Goal: Task Accomplishment & Management: Manage account settings

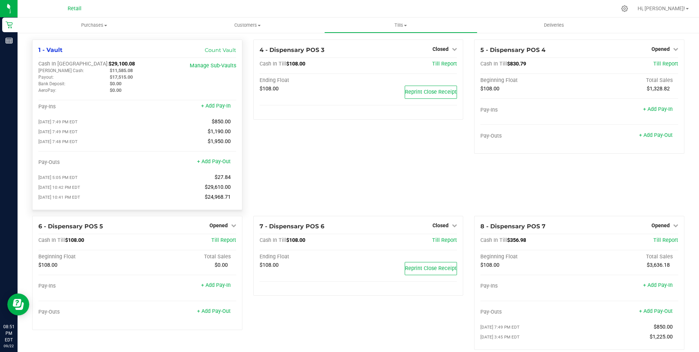
scroll to position [110, 0]
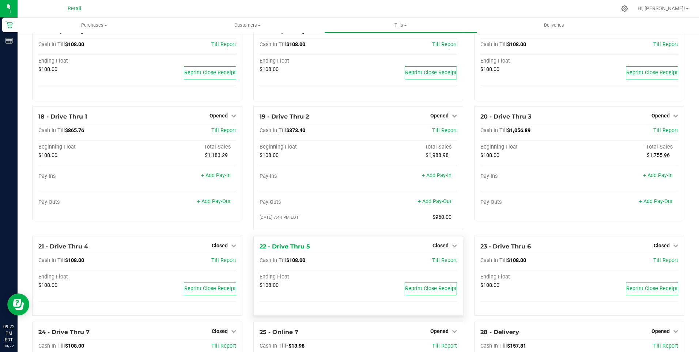
scroll to position [590, 0]
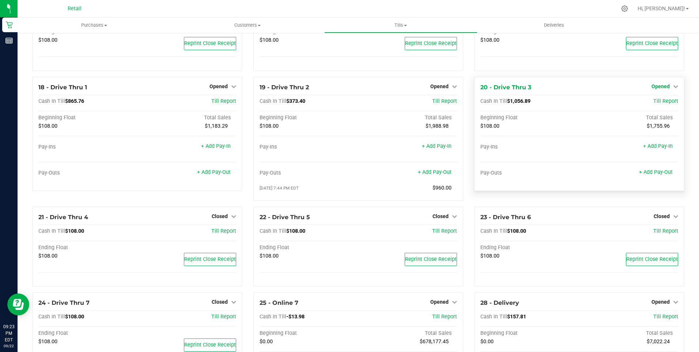
click at [663, 89] on span "Opened" at bounding box center [661, 86] width 18 height 6
click at [656, 104] on link "Close Till" at bounding box center [662, 101] width 20 height 6
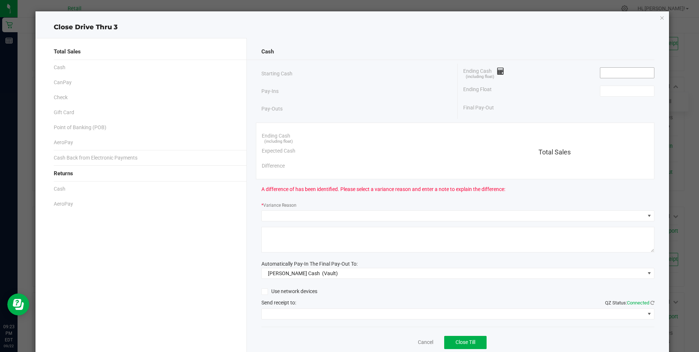
click at [618, 75] on input at bounding box center [627, 73] width 54 height 10
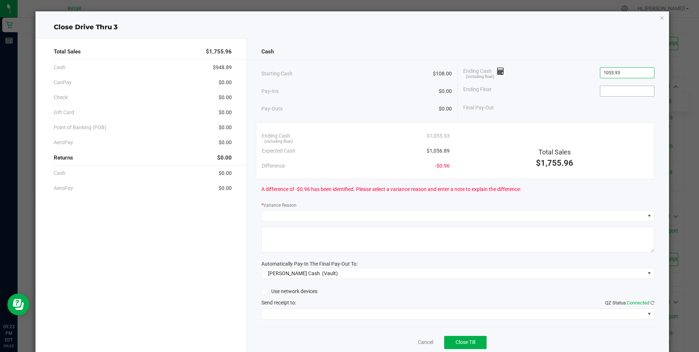
type input "$1,055.93"
click at [607, 93] on input at bounding box center [627, 91] width 54 height 10
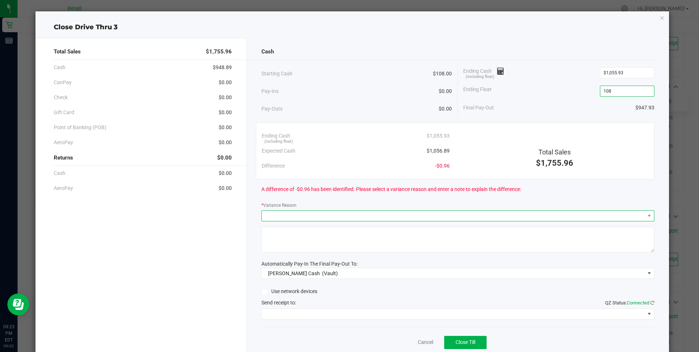
type input "$108.00"
click at [302, 218] on span at bounding box center [453, 216] width 383 height 10
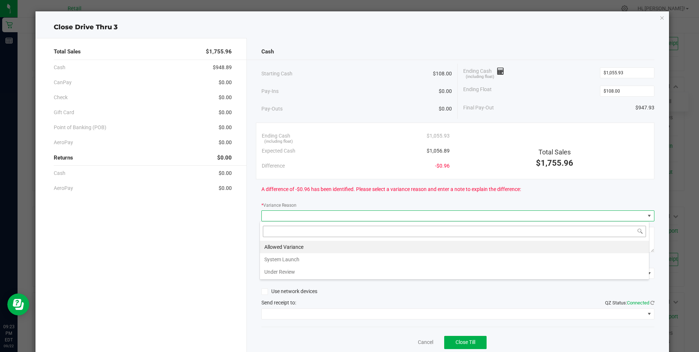
scroll to position [11, 390]
click at [286, 245] on li "Allowed Variance" at bounding box center [454, 247] width 389 height 12
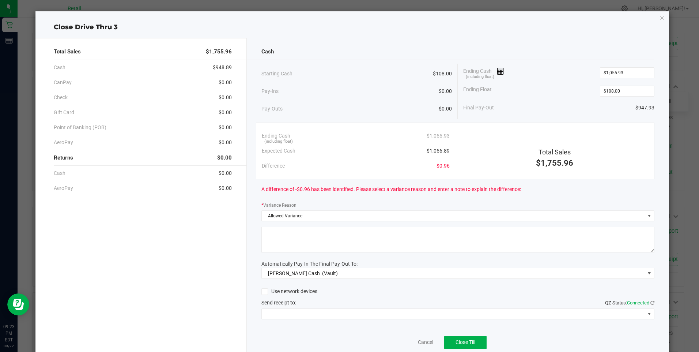
click at [286, 245] on textarea at bounding box center [457, 240] width 393 height 26
type textarea "/"
click at [294, 314] on span at bounding box center [453, 314] width 383 height 10
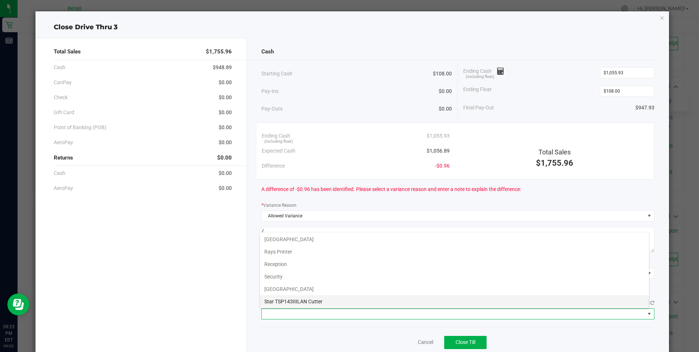
scroll to position [113, 0]
click at [318, 300] on Cutter "Star TSP143IIILAN Cutter" at bounding box center [454, 300] width 389 height 12
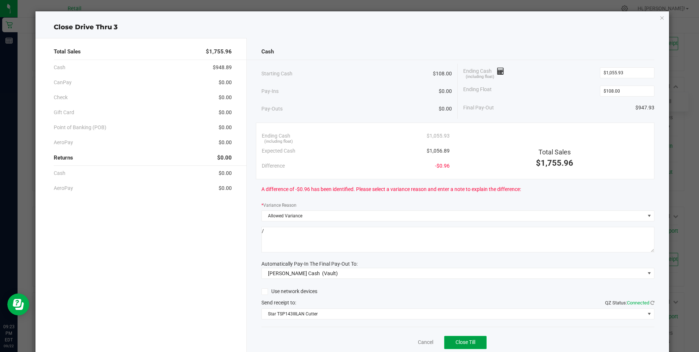
click at [457, 343] on span "Close Till" at bounding box center [466, 342] width 20 height 6
click at [408, 340] on div "Dismiss Reprint Closing Receipt" at bounding box center [457, 340] width 393 height 28
click at [405, 341] on link "Dismiss" at bounding box center [410, 342] width 18 height 8
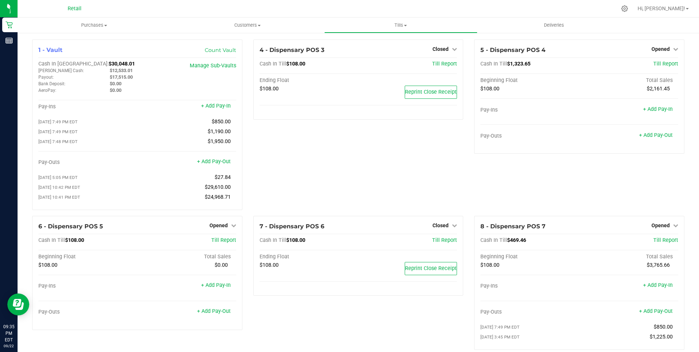
click at [258, 167] on div "4 - Dispensary POS 3 Closed Open Till Cash In Till $108.00 Till Report Ending F…" at bounding box center [358, 127] width 221 height 176
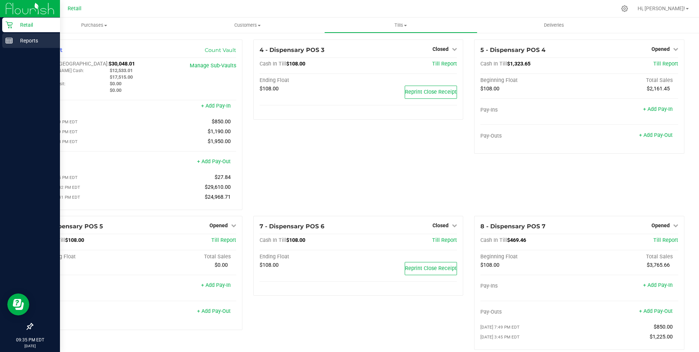
click at [10, 40] on icon at bounding box center [8, 40] width 7 height 7
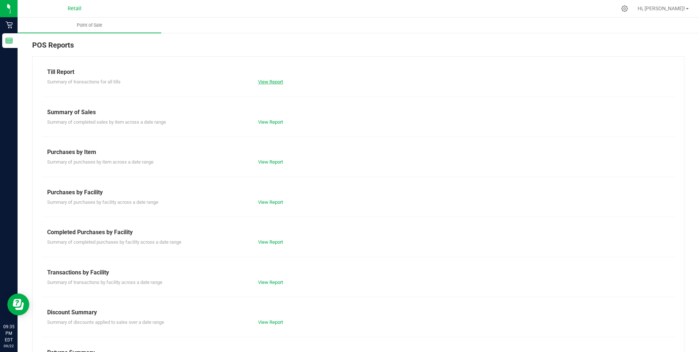
click at [263, 80] on link "View Report" at bounding box center [270, 81] width 25 height 5
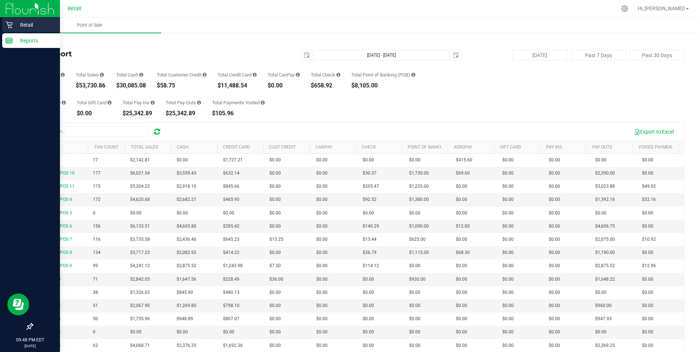
click at [12, 25] on icon at bounding box center [8, 24] width 7 height 7
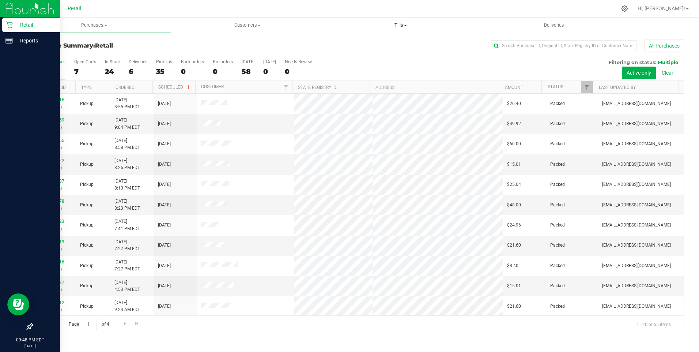
click at [414, 27] on span "Tills" at bounding box center [401, 25] width 152 height 7
click at [398, 27] on span "Tills" at bounding box center [400, 25] width 153 height 7
click at [399, 27] on span "Tills" at bounding box center [400, 25] width 153 height 7
click at [354, 46] on span "Manage tills" at bounding box center [348, 44] width 49 height 6
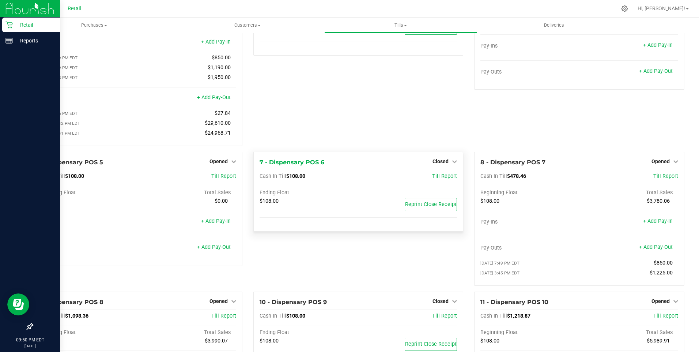
scroll to position [110, 0]
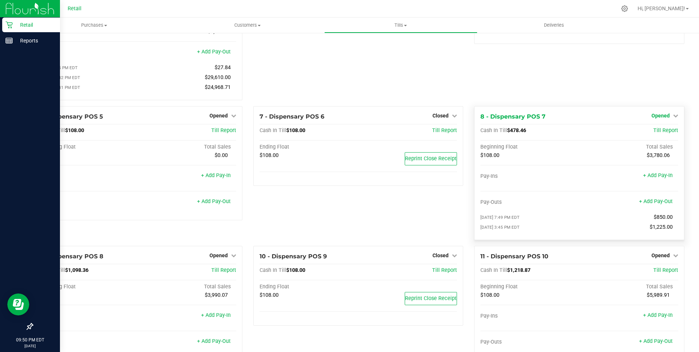
click at [661, 118] on span "Opened" at bounding box center [661, 116] width 18 height 6
click at [655, 133] on link "Close Till" at bounding box center [662, 131] width 20 height 6
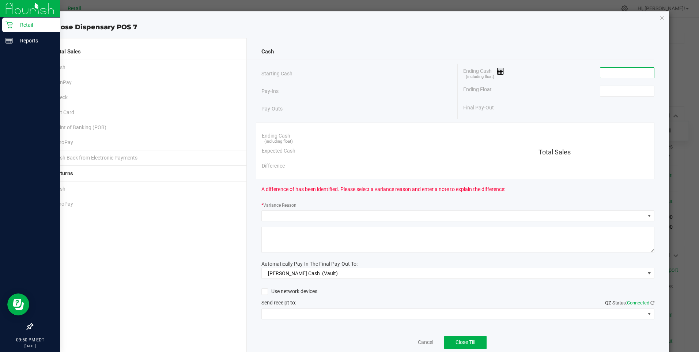
click at [602, 73] on input at bounding box center [627, 73] width 54 height 10
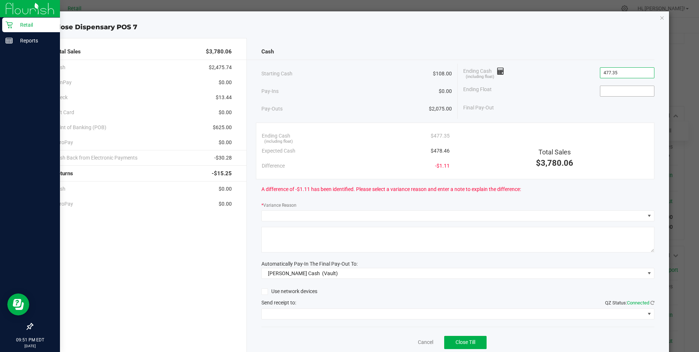
type input "$477.35"
click at [618, 94] on input at bounding box center [627, 91] width 54 height 10
type input "$108.00"
click at [541, 105] on div "Final Pay-Out $369.35" at bounding box center [558, 107] width 191 height 15
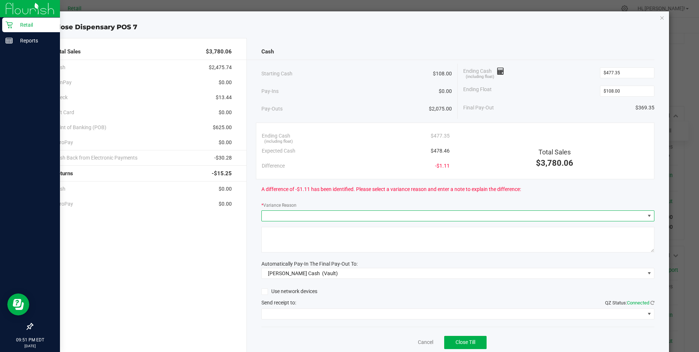
click at [280, 217] on span at bounding box center [453, 216] width 383 height 10
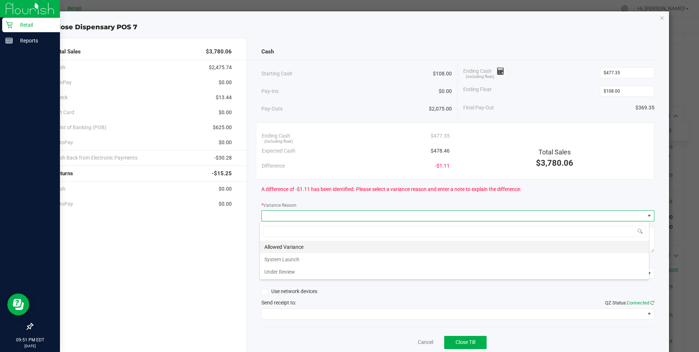
scroll to position [11, 390]
click at [280, 244] on li "Allowed Variance" at bounding box center [454, 247] width 389 height 12
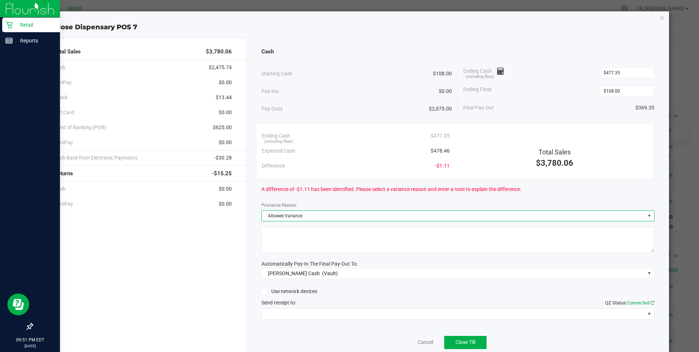
click at [281, 242] on textarea at bounding box center [457, 240] width 393 height 26
type textarea "/"
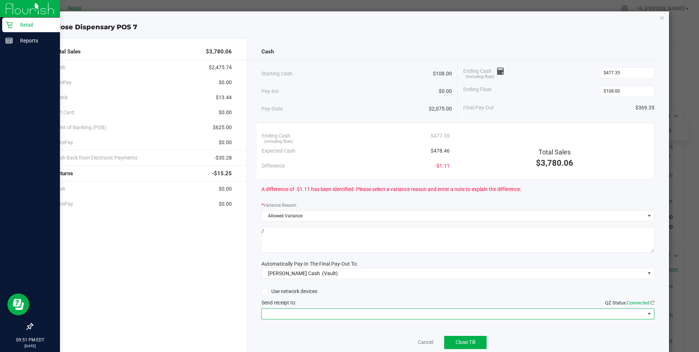
click at [287, 312] on span at bounding box center [453, 314] width 383 height 10
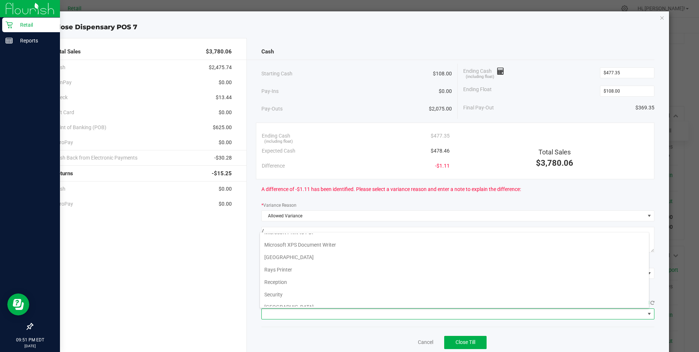
scroll to position [113, 0]
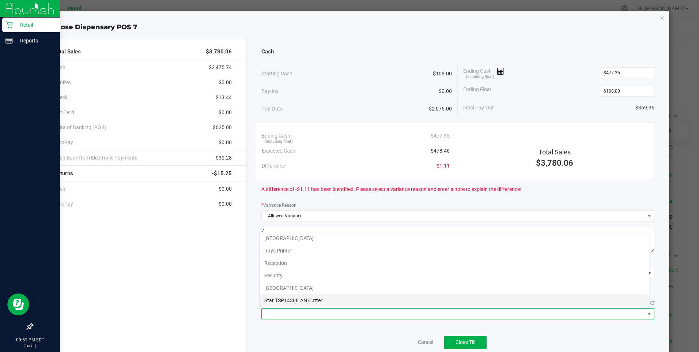
click at [299, 304] on Cutter "Star TSP143IIILAN Cutter" at bounding box center [454, 300] width 389 height 12
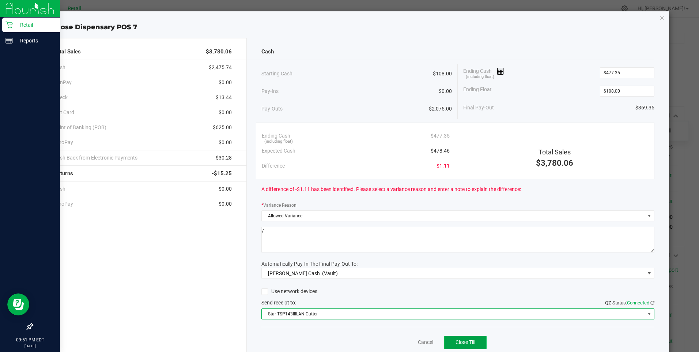
click at [463, 343] on span "Close Till" at bounding box center [466, 342] width 20 height 6
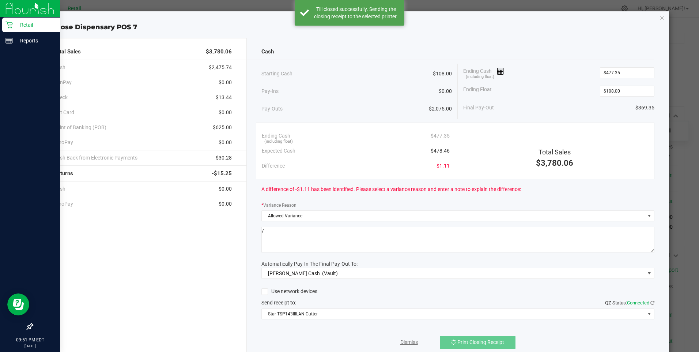
click at [403, 343] on link "Dismiss" at bounding box center [409, 342] width 18 height 8
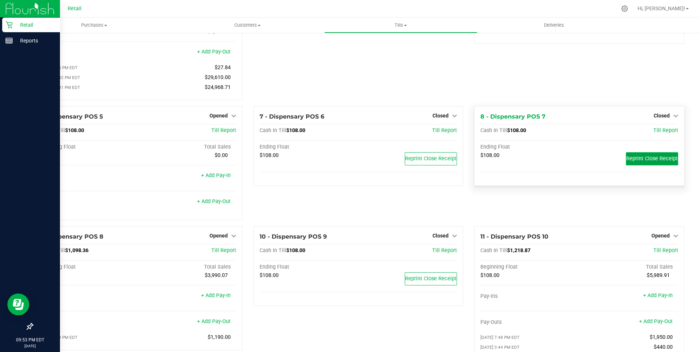
click at [652, 160] on span "Reprint Close Receipt" at bounding box center [652, 158] width 52 height 6
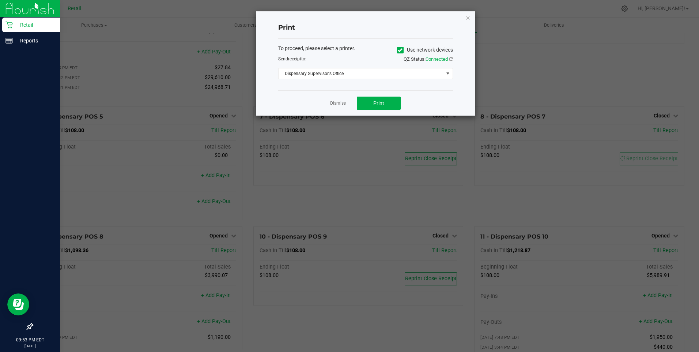
click at [397, 54] on span "Use network devices" at bounding box center [425, 50] width 56 height 11
click at [399, 50] on icon at bounding box center [400, 50] width 5 height 0
click at [0, 0] on input "Use network devices" at bounding box center [0, 0] width 0 height 0
click at [448, 73] on span at bounding box center [448, 74] width 6 height 6
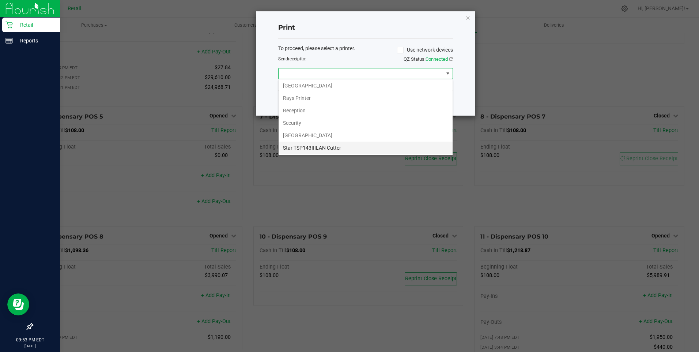
click at [337, 146] on Cutter "Star TSP143IIILAN Cutter" at bounding box center [366, 147] width 174 height 12
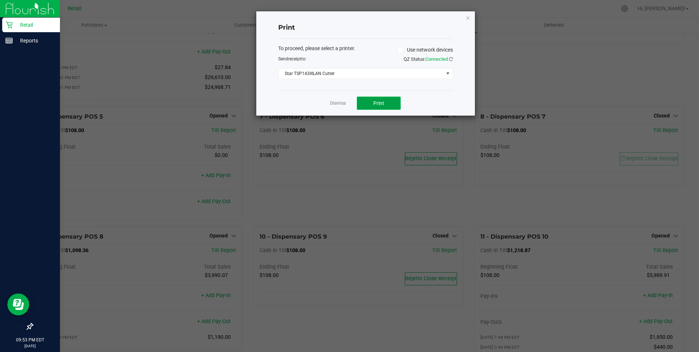
click at [374, 105] on span "Print" at bounding box center [378, 103] width 11 height 6
click at [340, 104] on link "Dismiss" at bounding box center [338, 103] width 16 height 6
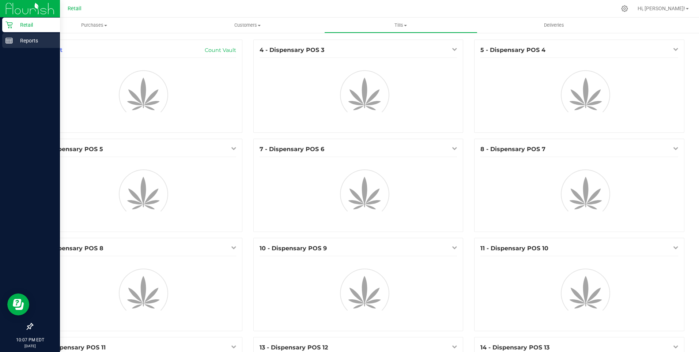
click at [16, 38] on p "Reports" at bounding box center [35, 40] width 44 height 9
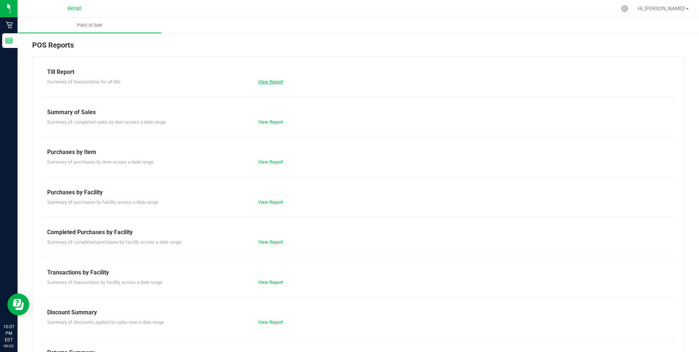
click at [269, 82] on link "View Report" at bounding box center [270, 81] width 25 height 5
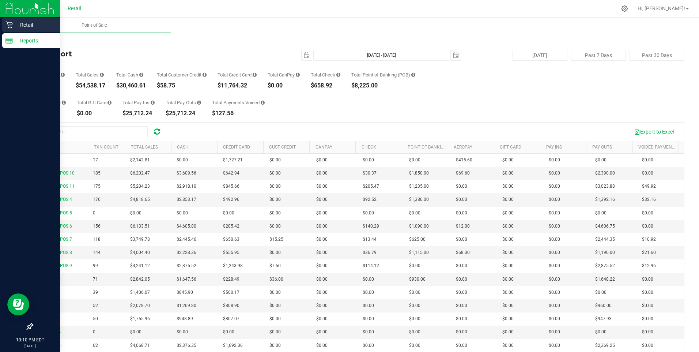
click at [4, 27] on div "Retail" at bounding box center [31, 25] width 58 height 15
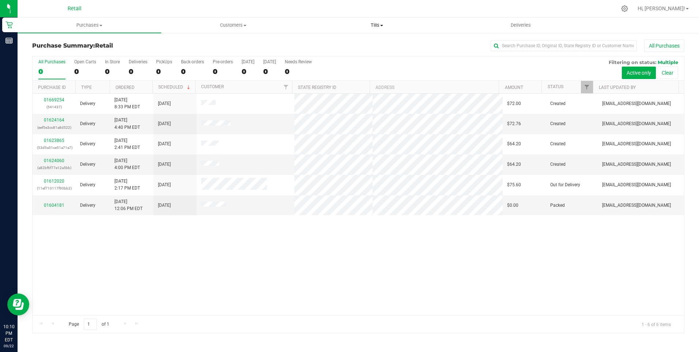
click at [383, 26] on span at bounding box center [381, 25] width 3 height 1
click at [337, 44] on span "Manage tills" at bounding box center [329, 44] width 49 height 6
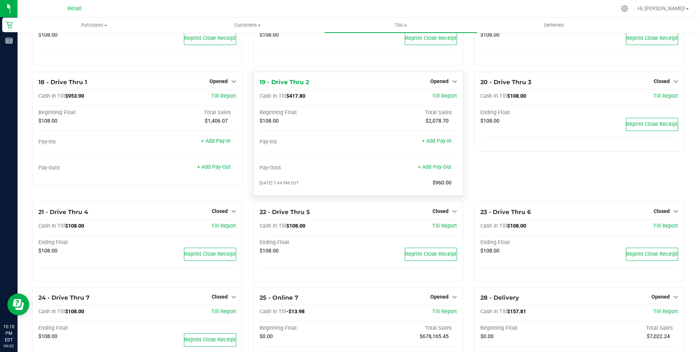
scroll to position [585, 0]
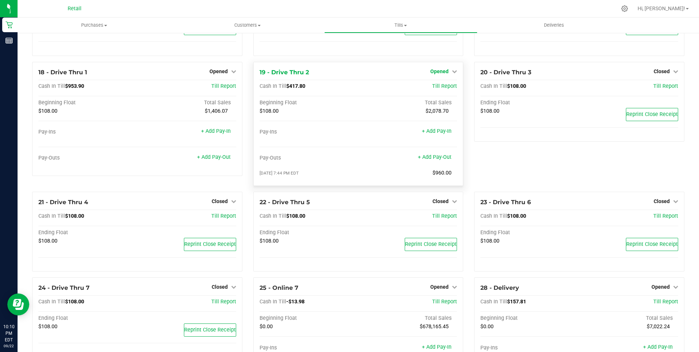
click at [437, 74] on span "Opened" at bounding box center [439, 71] width 18 height 6
click at [437, 89] on link "Close Till" at bounding box center [441, 86] width 20 height 6
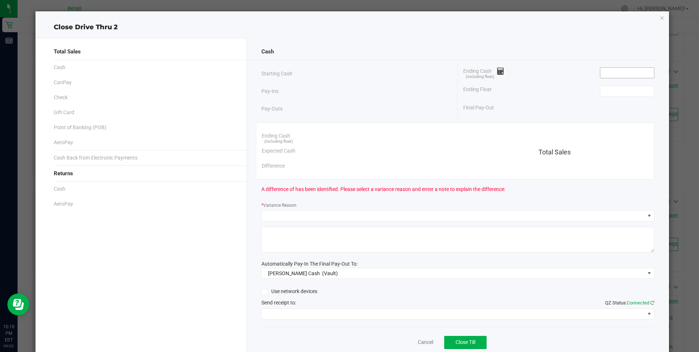
click at [613, 71] on input at bounding box center [627, 73] width 54 height 10
type input "$108.00"
click at [603, 97] on div "Ending Float" at bounding box center [558, 91] width 191 height 18
click at [607, 92] on input at bounding box center [627, 91] width 54 height 10
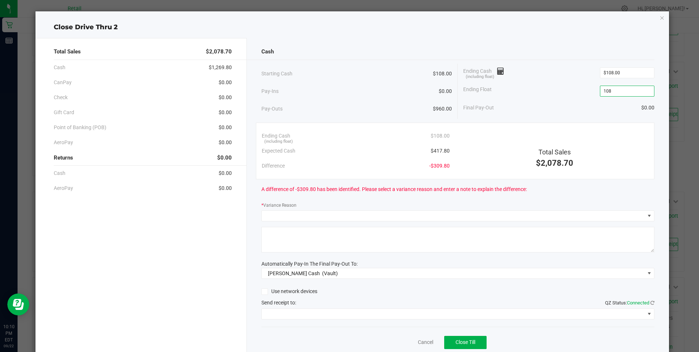
type input "$108.00"
click at [565, 99] on div "Ending Float $108.00" at bounding box center [558, 91] width 191 height 18
click at [564, 99] on div "Ending Float $108.00" at bounding box center [558, 91] width 191 height 18
click at [616, 73] on input "108" at bounding box center [627, 73] width 54 height 10
type input "$417.74"
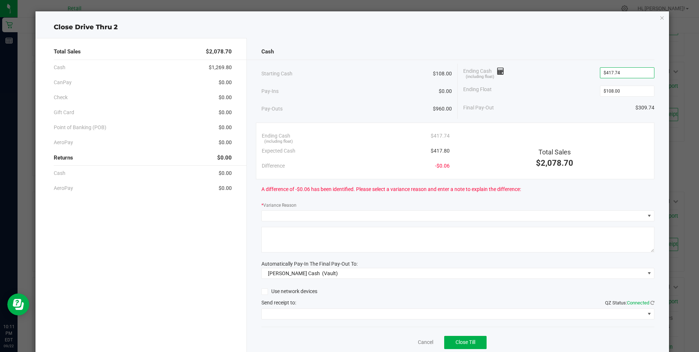
click at [555, 109] on div "Final Pay-Out $309.74" at bounding box center [558, 107] width 191 height 15
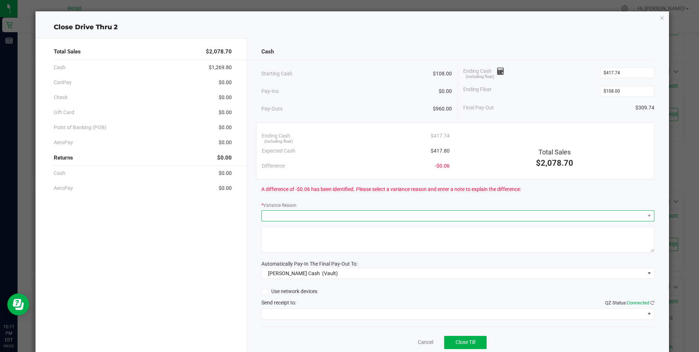
click at [283, 214] on span at bounding box center [453, 216] width 383 height 10
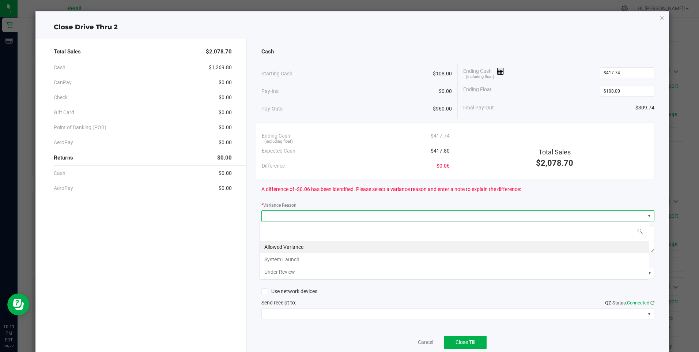
scroll to position [11, 390]
click at [283, 249] on li "Allowed Variance" at bounding box center [454, 247] width 389 height 12
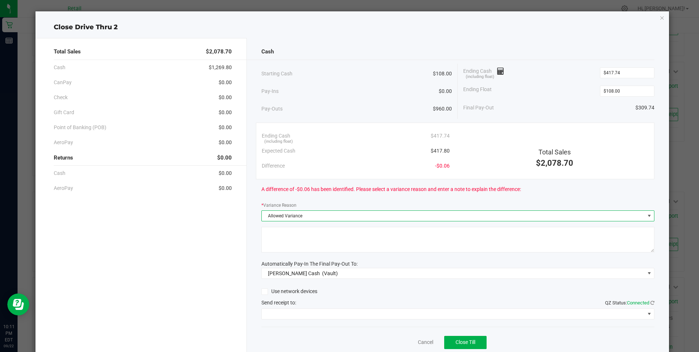
click at [285, 247] on textarea at bounding box center [457, 240] width 393 height 26
type textarea "/"
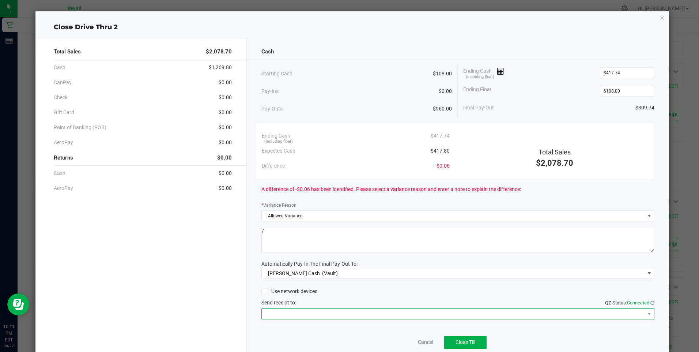
click at [317, 312] on span at bounding box center [453, 314] width 383 height 10
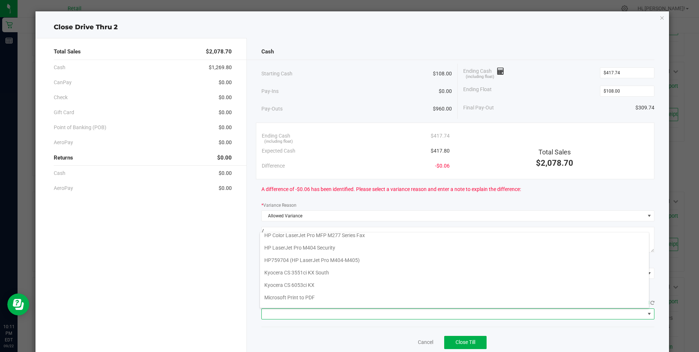
scroll to position [113, 0]
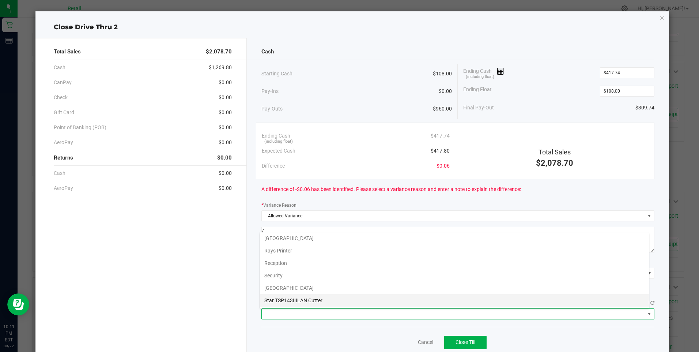
click at [325, 302] on Cutter "Star TSP143IIILAN Cutter" at bounding box center [454, 300] width 389 height 12
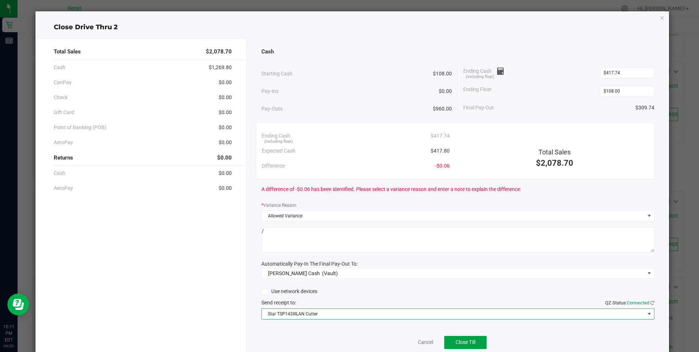
click at [464, 341] on span "Close Till" at bounding box center [466, 342] width 20 height 6
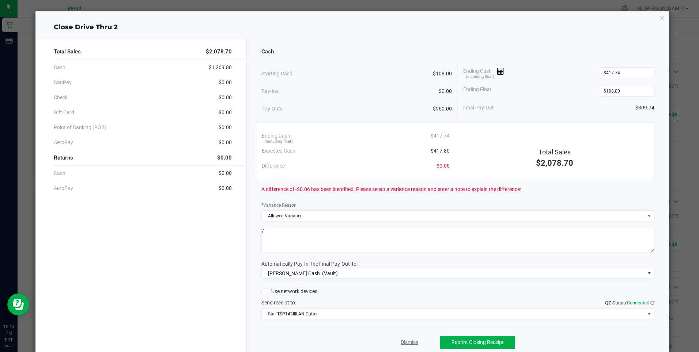
click at [407, 340] on link "Dismiss" at bounding box center [410, 342] width 18 height 8
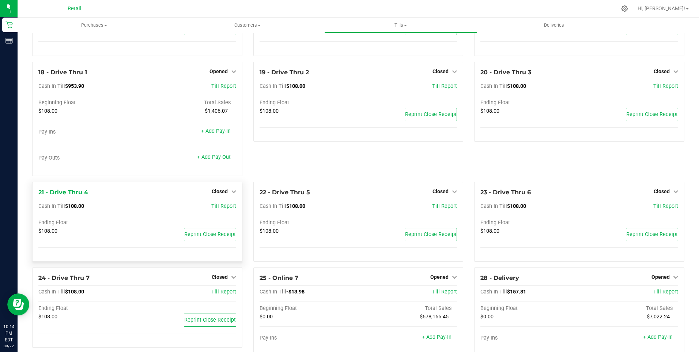
scroll to position [512, 0]
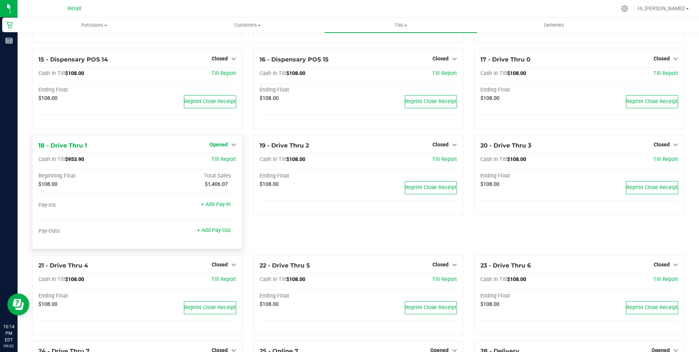
click at [217, 147] on span "Opened" at bounding box center [218, 144] width 18 height 6
click at [219, 162] on link "Close Till" at bounding box center [219, 159] width 20 height 6
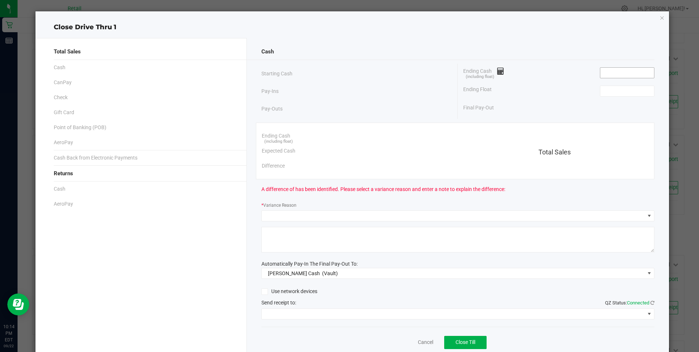
click at [607, 72] on input at bounding box center [627, 73] width 54 height 10
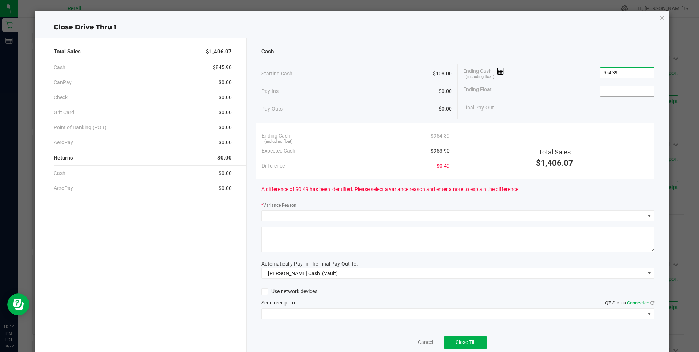
type input "$954.39"
click at [618, 91] on input at bounding box center [627, 91] width 54 height 10
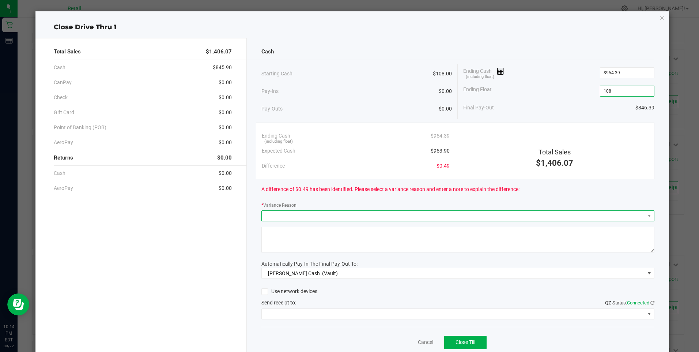
type input "$108.00"
click at [292, 214] on span at bounding box center [453, 216] width 383 height 10
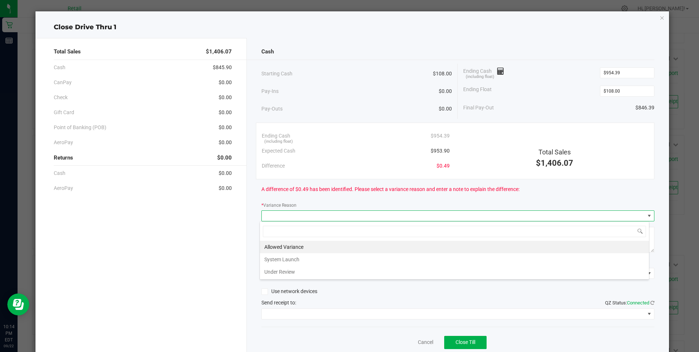
scroll to position [11, 390]
click at [294, 249] on li "Allowed Variance" at bounding box center [454, 247] width 389 height 12
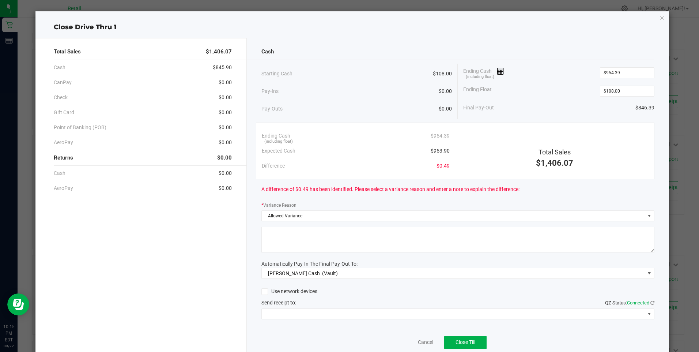
click at [291, 237] on textarea at bounding box center [457, 240] width 393 height 26
type textarea "/"
click at [296, 313] on span at bounding box center [453, 314] width 383 height 10
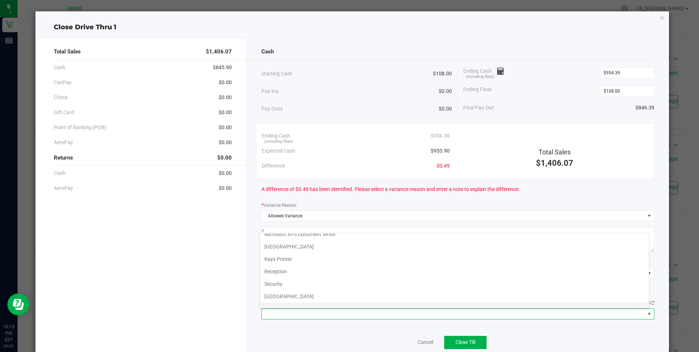
scroll to position [113, 0]
click at [324, 303] on Cutter "Star TSP143IIILAN Cutter" at bounding box center [454, 300] width 389 height 12
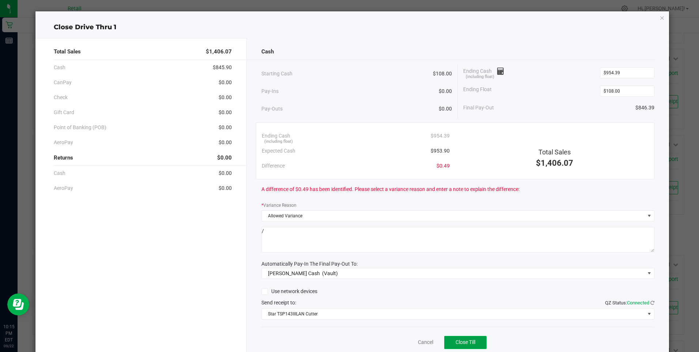
click at [460, 343] on span "Close Till" at bounding box center [466, 342] width 20 height 6
click at [403, 340] on link "Dismiss" at bounding box center [410, 342] width 18 height 8
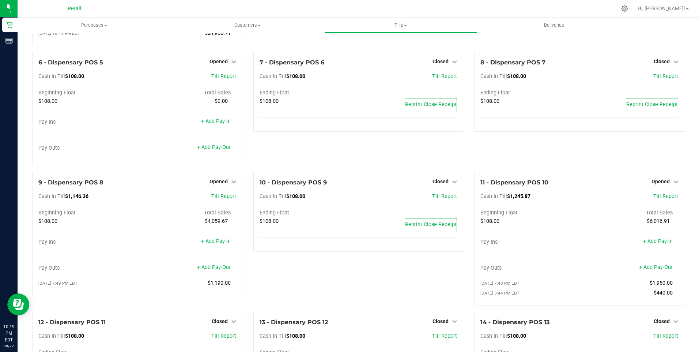
scroll to position [159, 0]
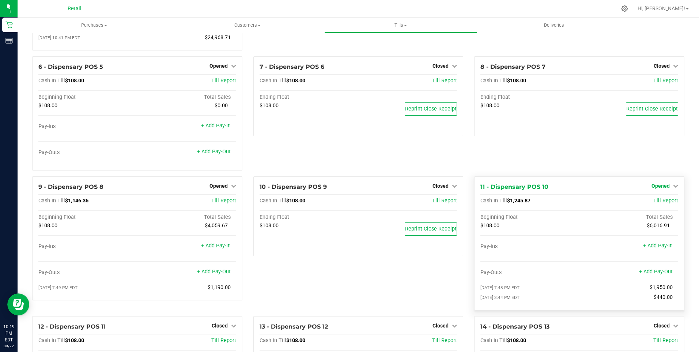
click at [665, 188] on link "Opened" at bounding box center [665, 186] width 27 height 6
click at [655, 204] on link "Close Till" at bounding box center [662, 201] width 20 height 6
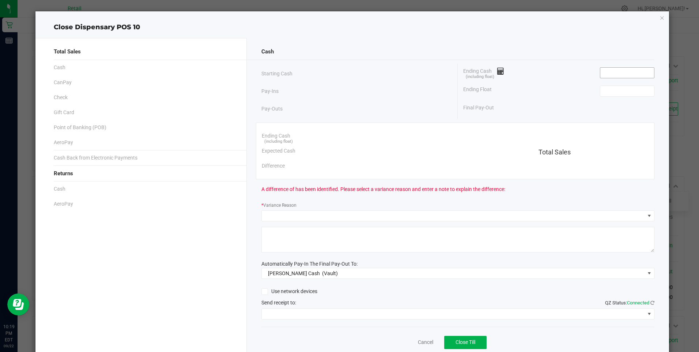
click at [618, 72] on input at bounding box center [627, 73] width 54 height 10
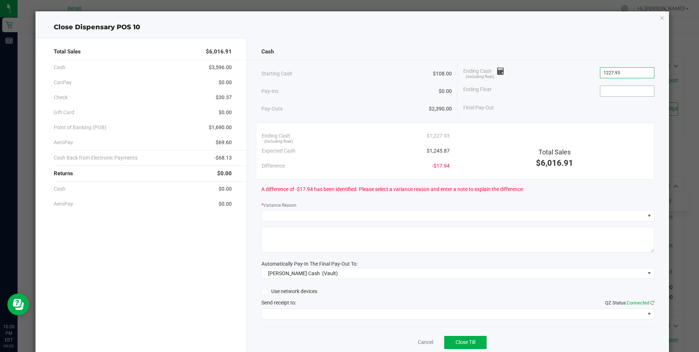
type input "$1,227.93"
click at [618, 89] on input at bounding box center [627, 91] width 54 height 10
type input "$108.00"
click at [563, 93] on div "Ending Float $108.00" at bounding box center [558, 91] width 191 height 18
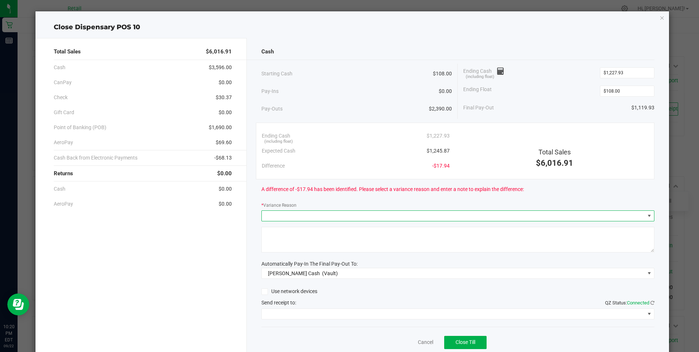
drag, startPoint x: 299, startPoint y: 218, endPoint x: 303, endPoint y: 216, distance: 4.1
click at [299, 218] on span at bounding box center [453, 216] width 383 height 10
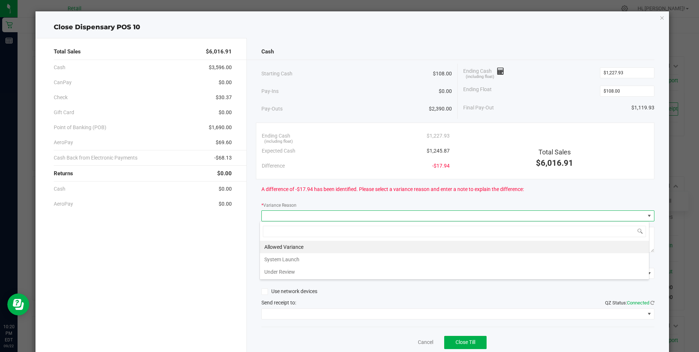
scroll to position [11, 390]
click at [290, 247] on li "Allowed Variance" at bounding box center [454, 247] width 389 height 12
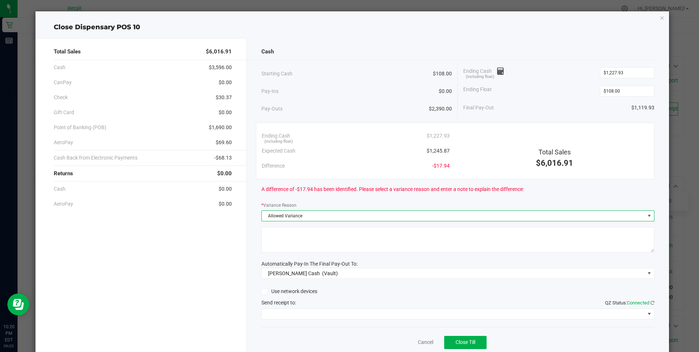
click at [290, 243] on textarea at bounding box center [457, 240] width 393 height 26
type textarea "/"
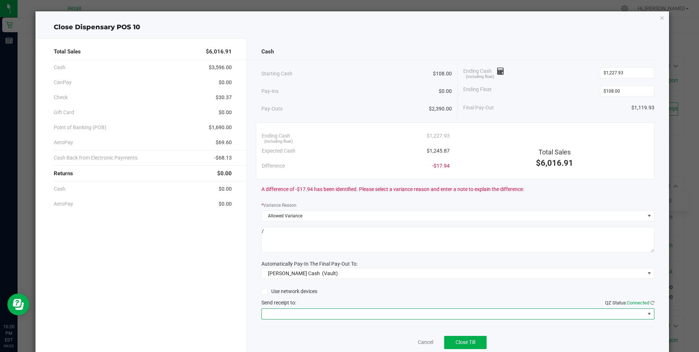
click at [291, 316] on span at bounding box center [453, 314] width 383 height 10
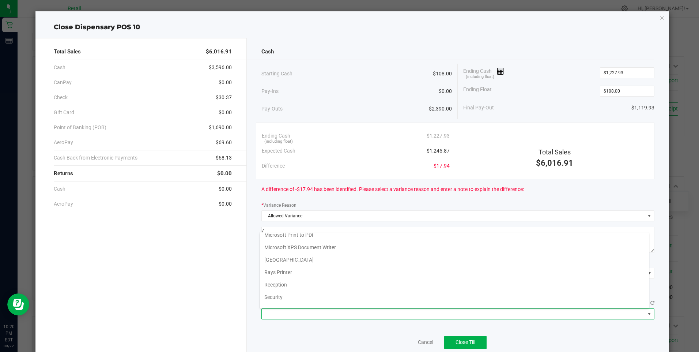
scroll to position [113, 0]
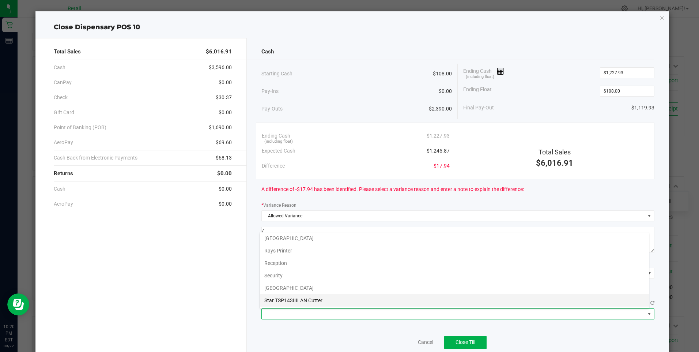
click at [318, 298] on Cutter "Star TSP143IIILAN Cutter" at bounding box center [454, 300] width 389 height 12
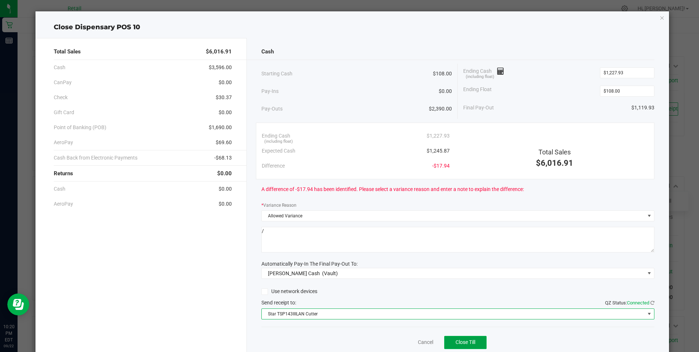
click at [461, 341] on span "Close Till" at bounding box center [466, 342] width 20 height 6
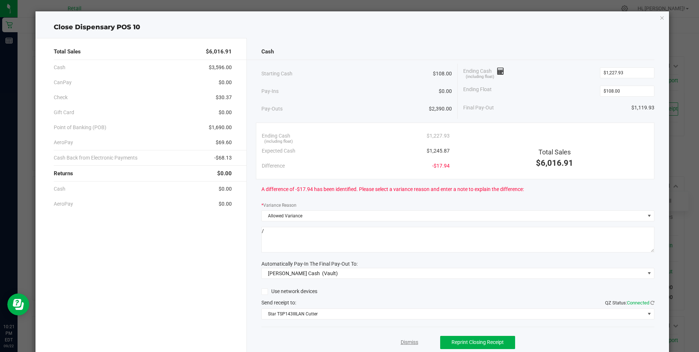
click at [405, 342] on link "Dismiss" at bounding box center [410, 342] width 18 height 8
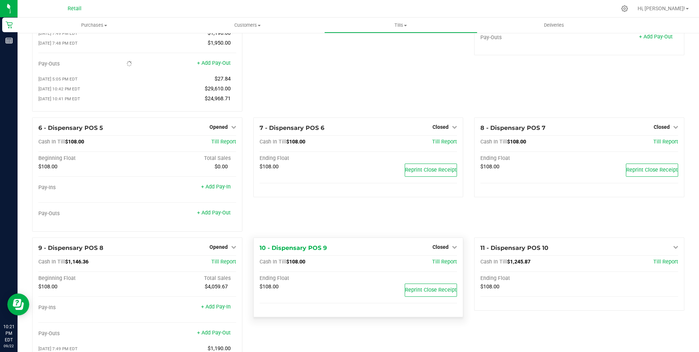
scroll to position [0, 0]
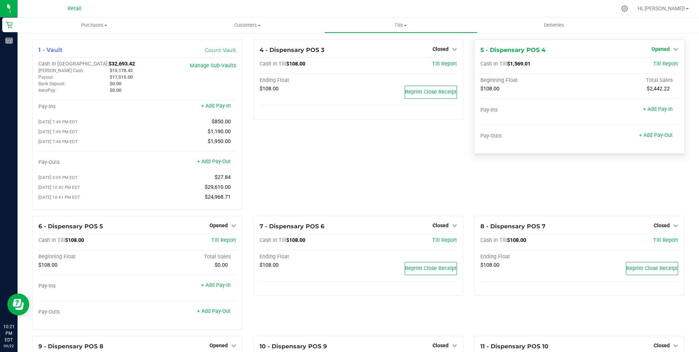
click at [655, 49] on span "Opened" at bounding box center [661, 49] width 18 height 6
click at [655, 63] on link "Close Till" at bounding box center [662, 64] width 20 height 6
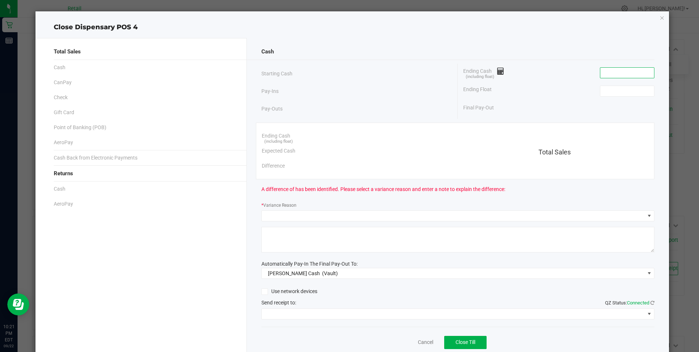
click at [613, 76] on input at bounding box center [627, 73] width 54 height 10
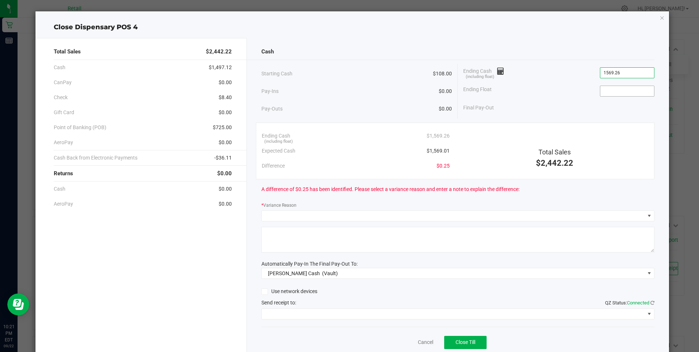
type input "$1,569.26"
click at [613, 89] on input at bounding box center [627, 91] width 54 height 10
type input "$108.00"
click at [575, 92] on div "Ending Float $108.00" at bounding box center [558, 91] width 191 height 18
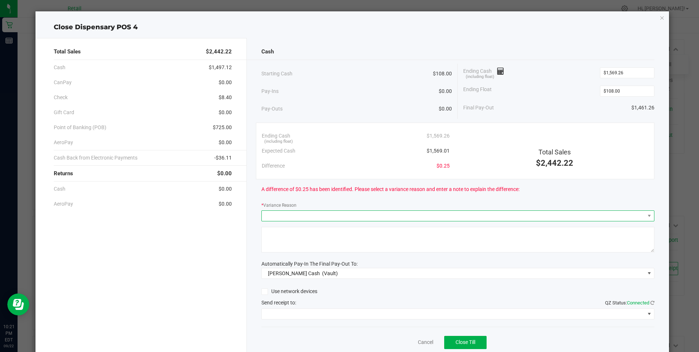
click at [300, 211] on span at bounding box center [453, 216] width 383 height 10
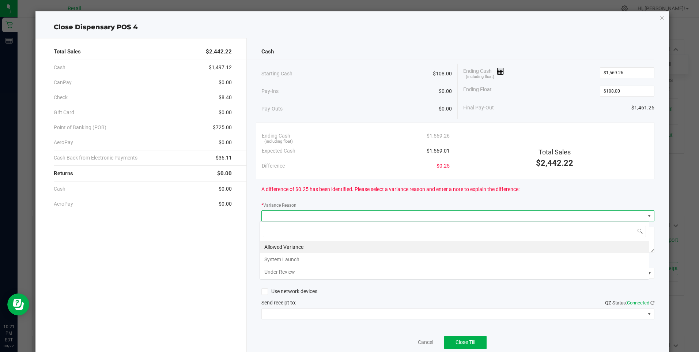
scroll to position [11, 390]
click at [285, 249] on li "Allowed Variance" at bounding box center [454, 247] width 389 height 12
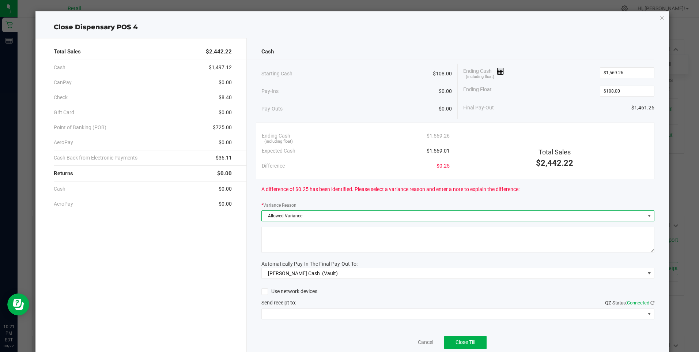
click at [285, 249] on textarea at bounding box center [457, 240] width 393 height 26
type textarea "/"
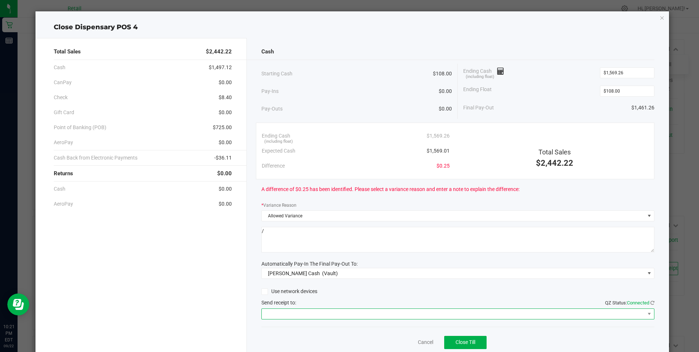
click at [310, 314] on span at bounding box center [453, 314] width 383 height 10
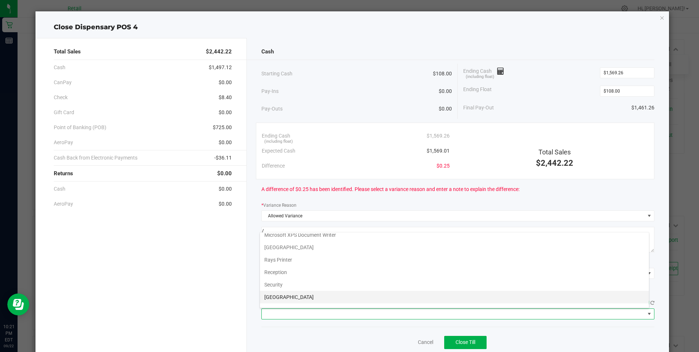
scroll to position [113, 0]
click at [321, 302] on Cutter "Star TSP143IIILAN Cutter" at bounding box center [454, 300] width 389 height 12
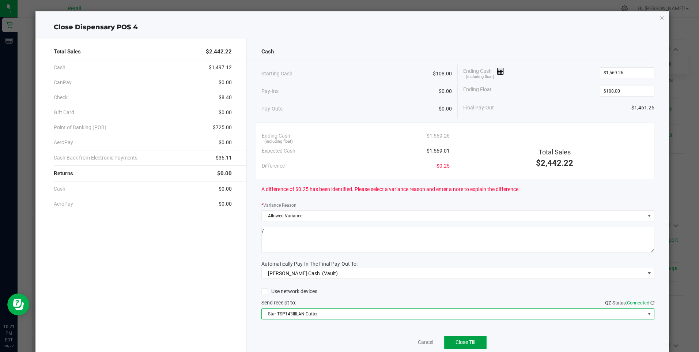
click at [464, 340] on span "Close Till" at bounding box center [466, 342] width 20 height 6
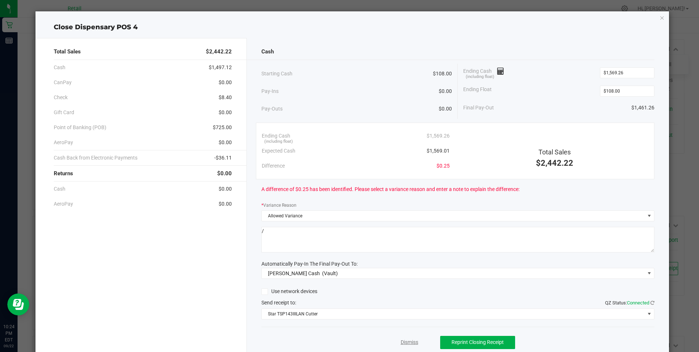
click at [407, 341] on link "Dismiss" at bounding box center [410, 342] width 18 height 8
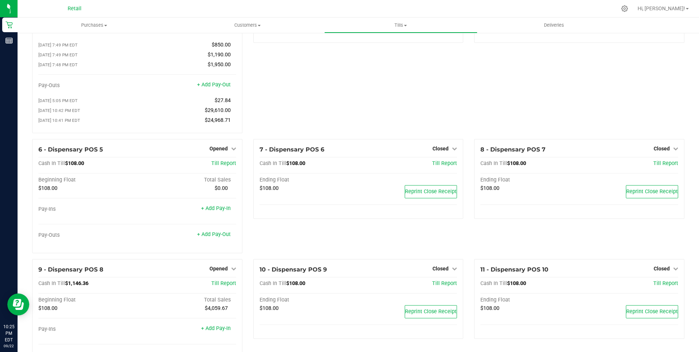
scroll to position [110, 0]
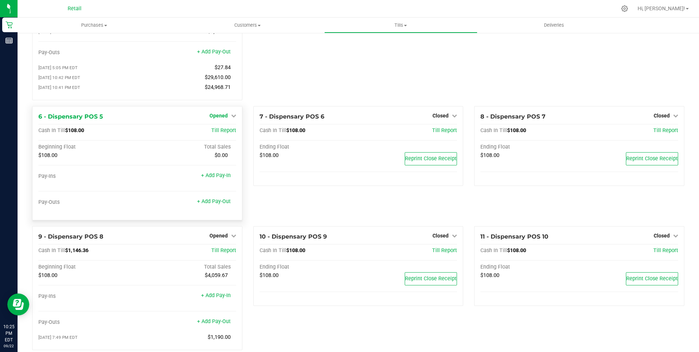
click at [215, 118] on span "Opened" at bounding box center [218, 116] width 18 height 6
click at [220, 133] on link "Close Till" at bounding box center [219, 131] width 20 height 6
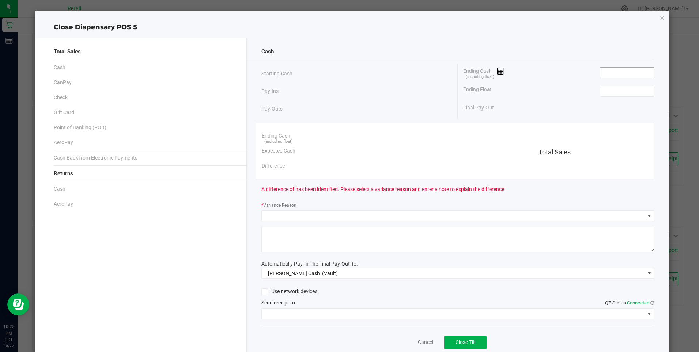
click at [612, 73] on input at bounding box center [627, 73] width 54 height 10
type input "$108.00"
click at [612, 94] on input at bounding box center [627, 91] width 54 height 10
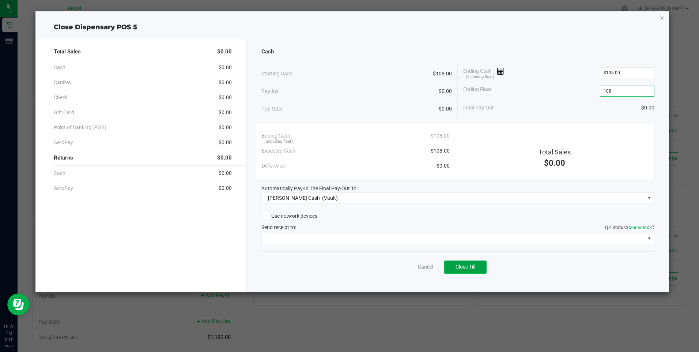
type input "$108.00"
click at [463, 266] on span "Close Till" at bounding box center [466, 267] width 20 height 6
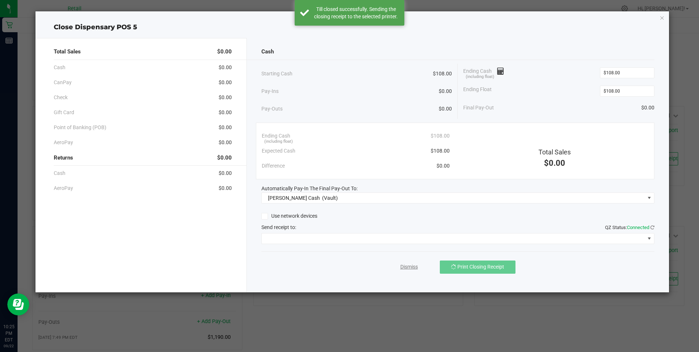
click at [407, 265] on link "Dismiss" at bounding box center [409, 267] width 18 height 8
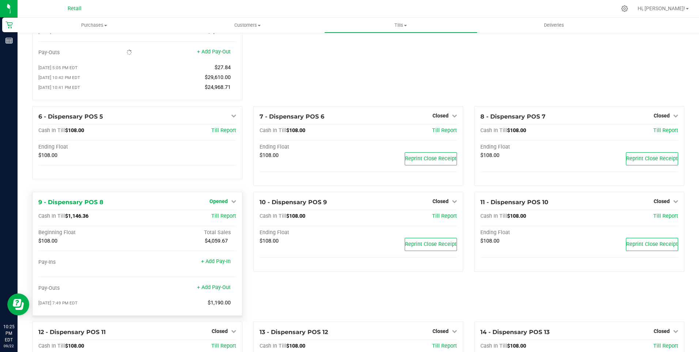
click at [222, 203] on span "Opened" at bounding box center [218, 201] width 18 height 6
click at [222, 219] on link "Close Till" at bounding box center [219, 217] width 20 height 6
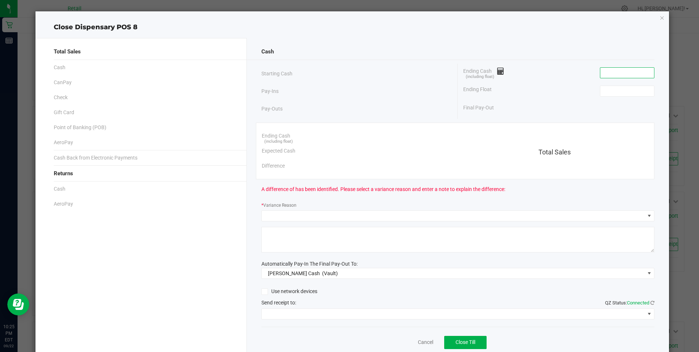
click at [603, 70] on input at bounding box center [627, 73] width 54 height 10
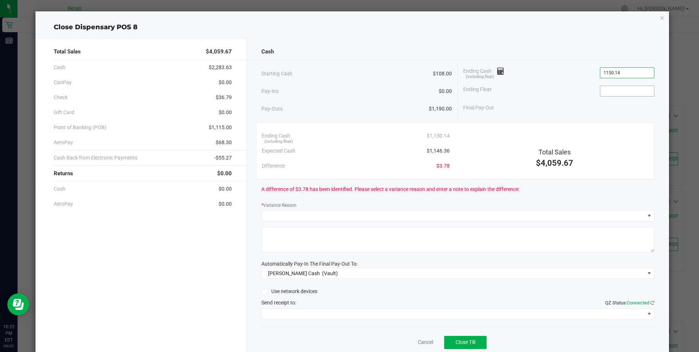
type input "$1,150.14"
click at [626, 94] on input at bounding box center [627, 91] width 54 height 10
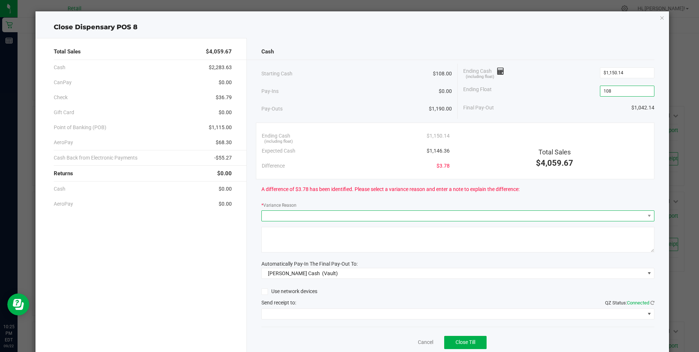
type input "$108.00"
click at [287, 216] on span at bounding box center [453, 216] width 383 height 10
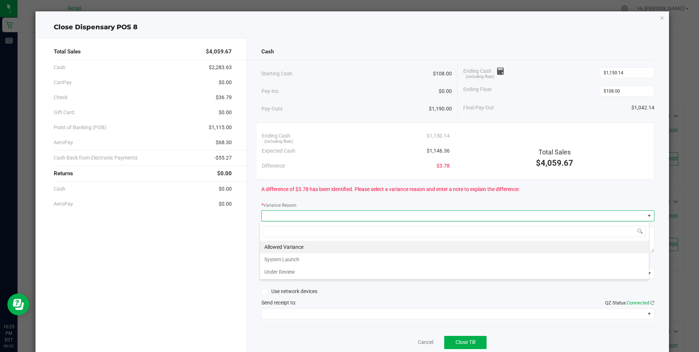
scroll to position [11, 390]
click at [274, 246] on li "Allowed Variance" at bounding box center [454, 247] width 389 height 12
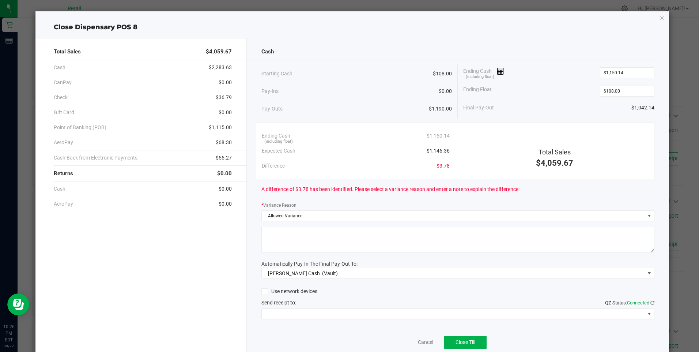
click at [274, 246] on textarea at bounding box center [457, 240] width 393 height 26
type textarea "/"
click at [313, 312] on span at bounding box center [453, 314] width 383 height 10
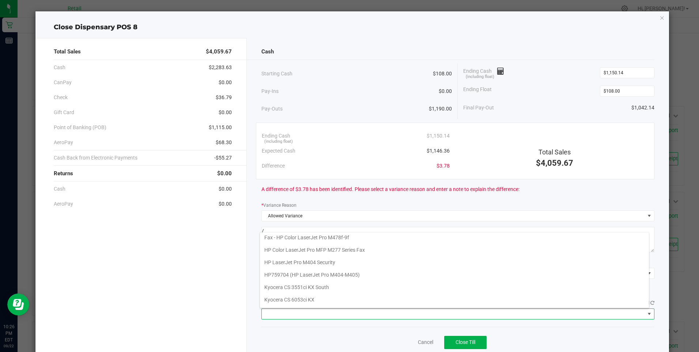
scroll to position [113, 0]
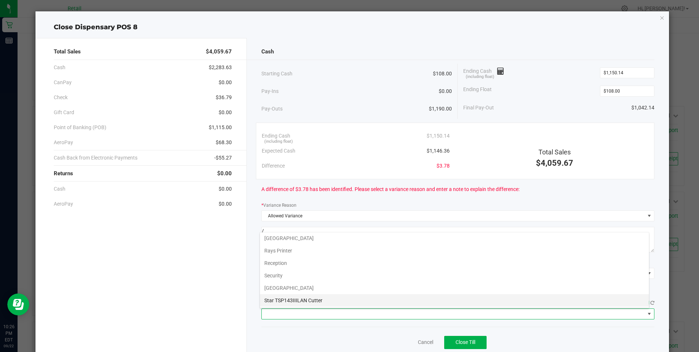
click at [313, 298] on Cutter "Star TSP143IIILAN Cutter" at bounding box center [454, 300] width 389 height 12
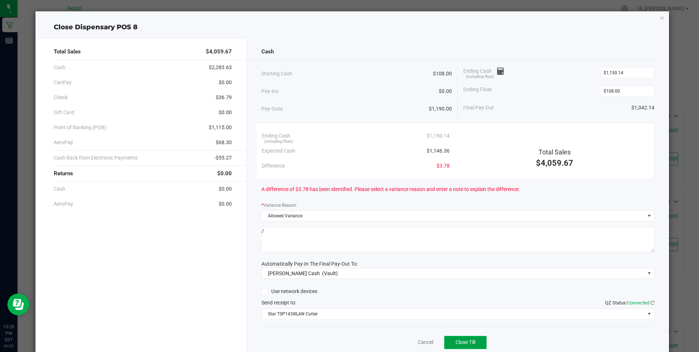
click at [462, 340] on span "Close Till" at bounding box center [466, 342] width 20 height 6
click at [409, 340] on link "Dismiss" at bounding box center [410, 342] width 18 height 8
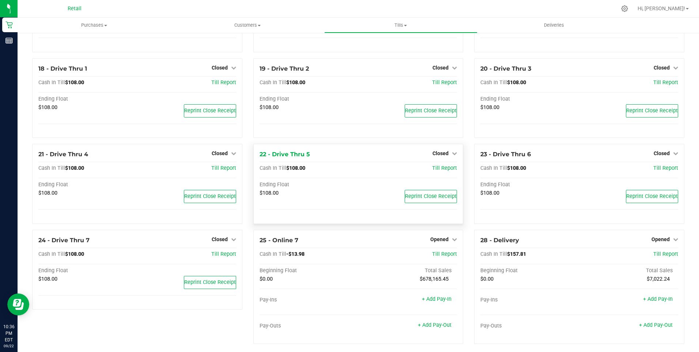
scroll to position [509, 0]
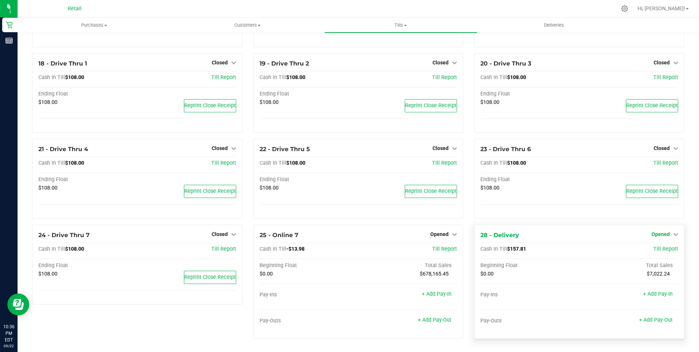
click at [661, 233] on span "Opened" at bounding box center [661, 234] width 18 height 6
click at [658, 248] on link "Close Till" at bounding box center [662, 249] width 20 height 6
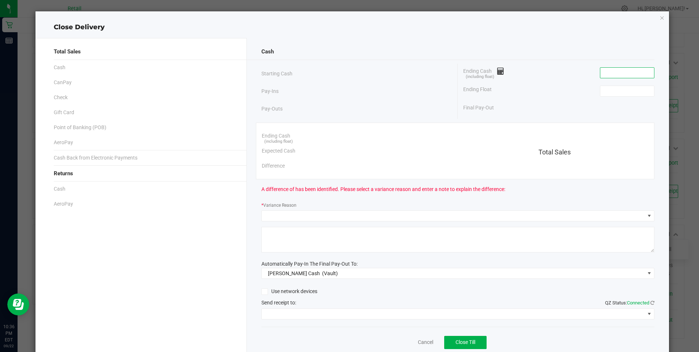
click at [624, 73] on input at bounding box center [627, 73] width 54 height 10
type input "$0.00"
click at [619, 89] on input at bounding box center [627, 91] width 54 height 10
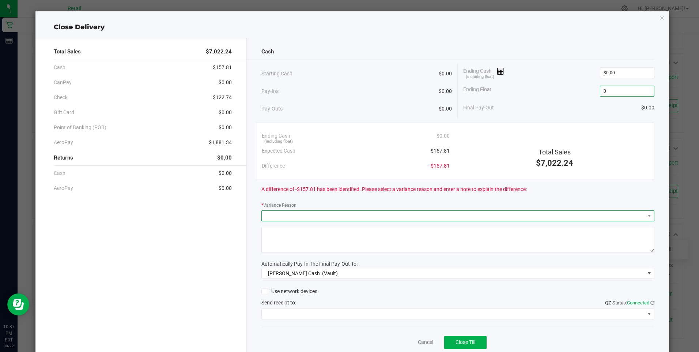
type input "$0.00"
click at [279, 218] on span at bounding box center [453, 216] width 383 height 10
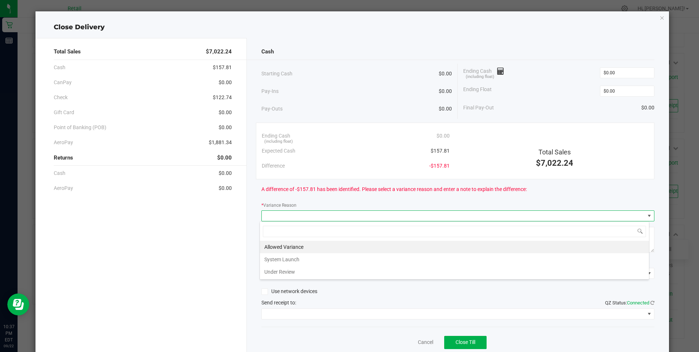
scroll to position [11, 390]
click at [284, 272] on li "Under Review" at bounding box center [454, 271] width 389 height 12
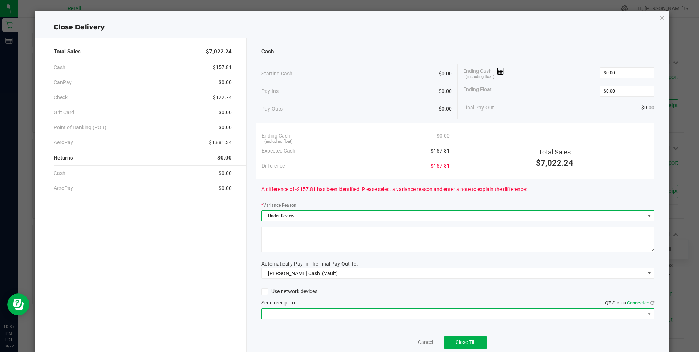
click at [296, 312] on span at bounding box center [453, 314] width 383 height 10
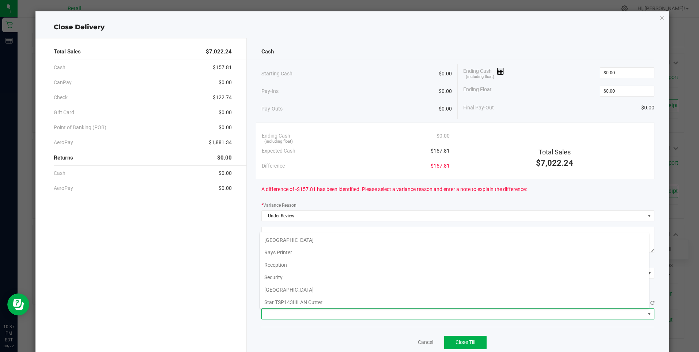
scroll to position [113, 0]
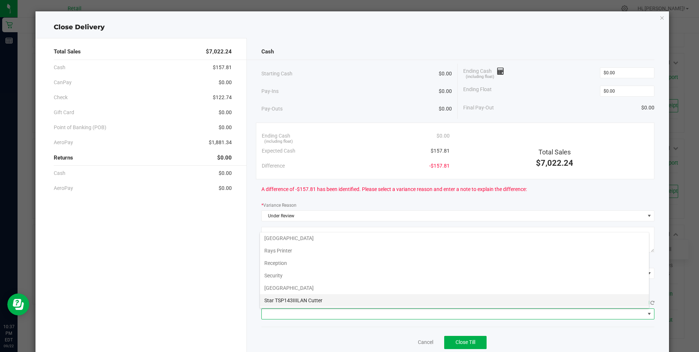
click at [319, 300] on Cutter "Star TSP143IIILAN Cutter" at bounding box center [454, 300] width 389 height 12
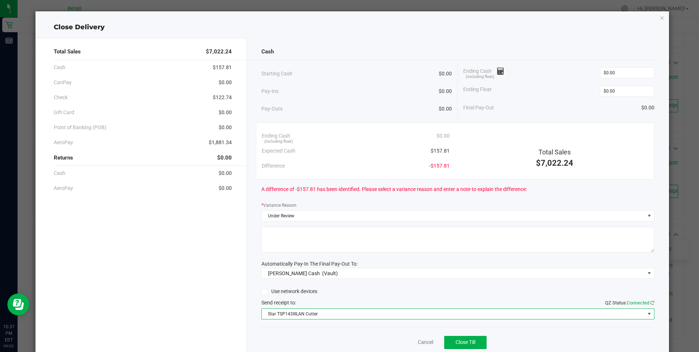
click at [295, 243] on textarea at bounding box center [457, 240] width 393 height 26
type textarea "/"
click at [457, 340] on span "Close Till" at bounding box center [466, 342] width 20 height 6
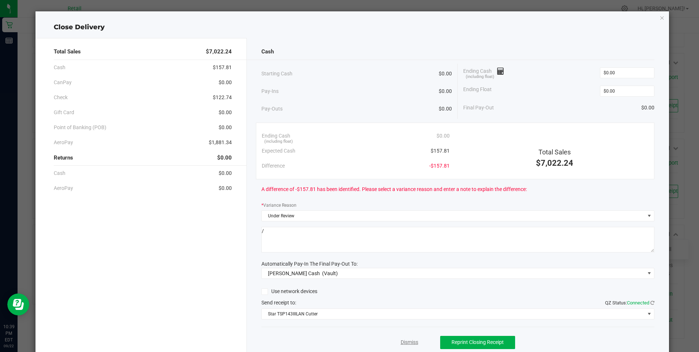
click at [409, 343] on link "Dismiss" at bounding box center [410, 342] width 18 height 8
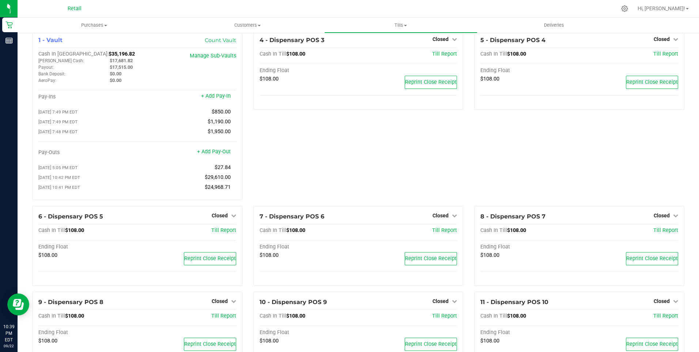
scroll to position [0, 0]
